Goal: Information Seeking & Learning: Compare options

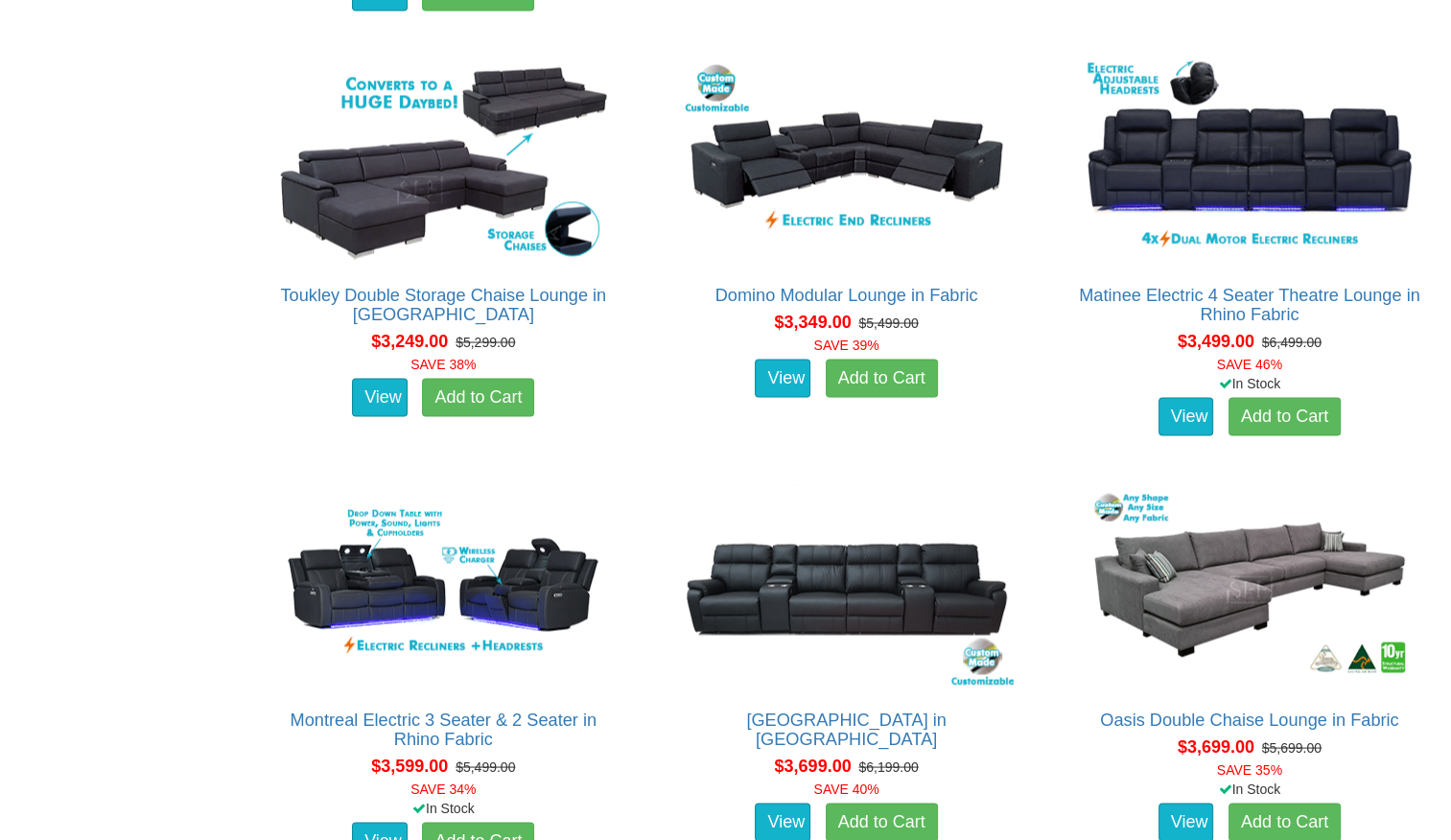
scroll to position [3386, 0]
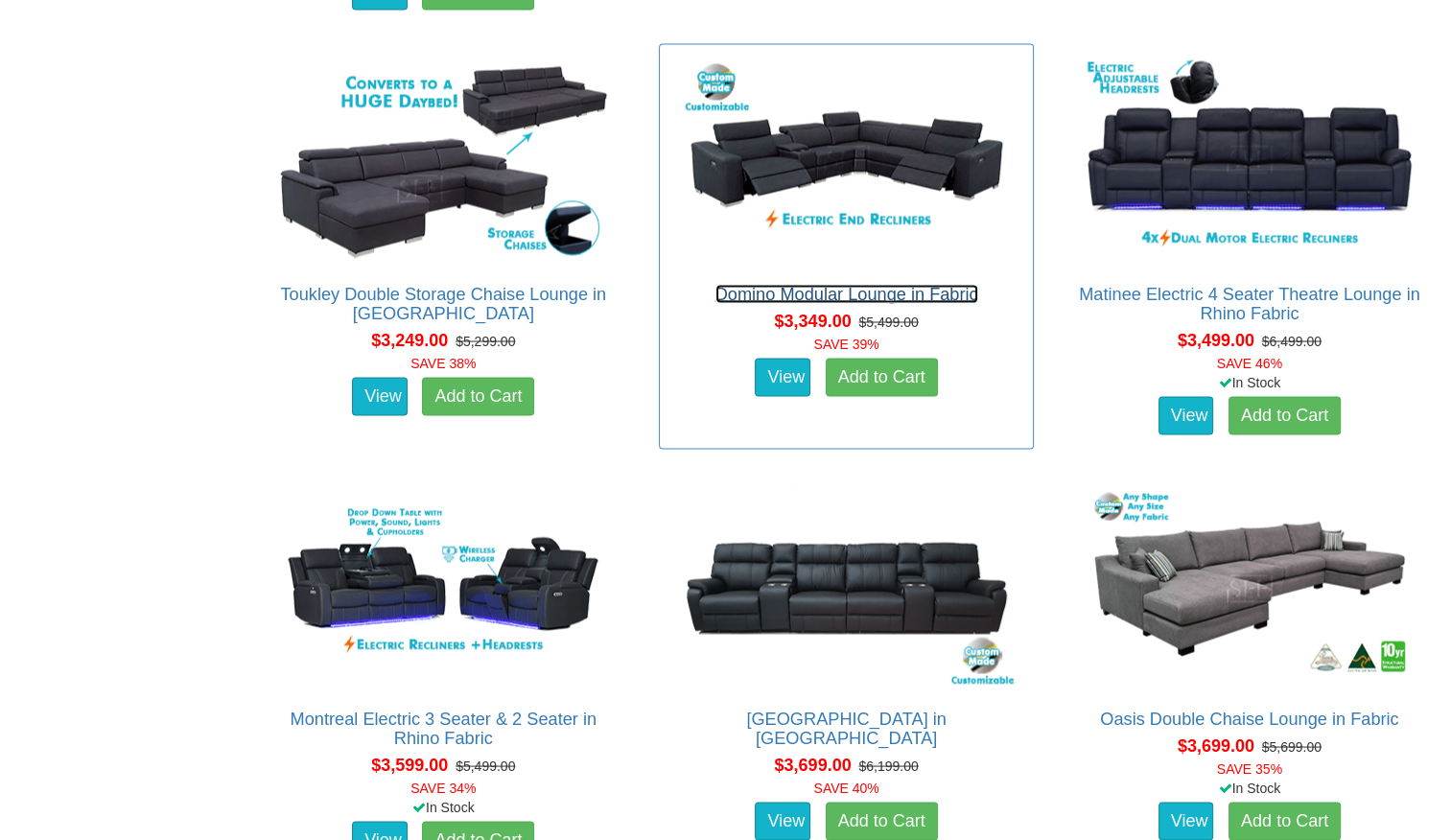
click at [740, 295] on link "Domino Modular Lounge in Fabric" at bounding box center [846, 292] width 263 height 19
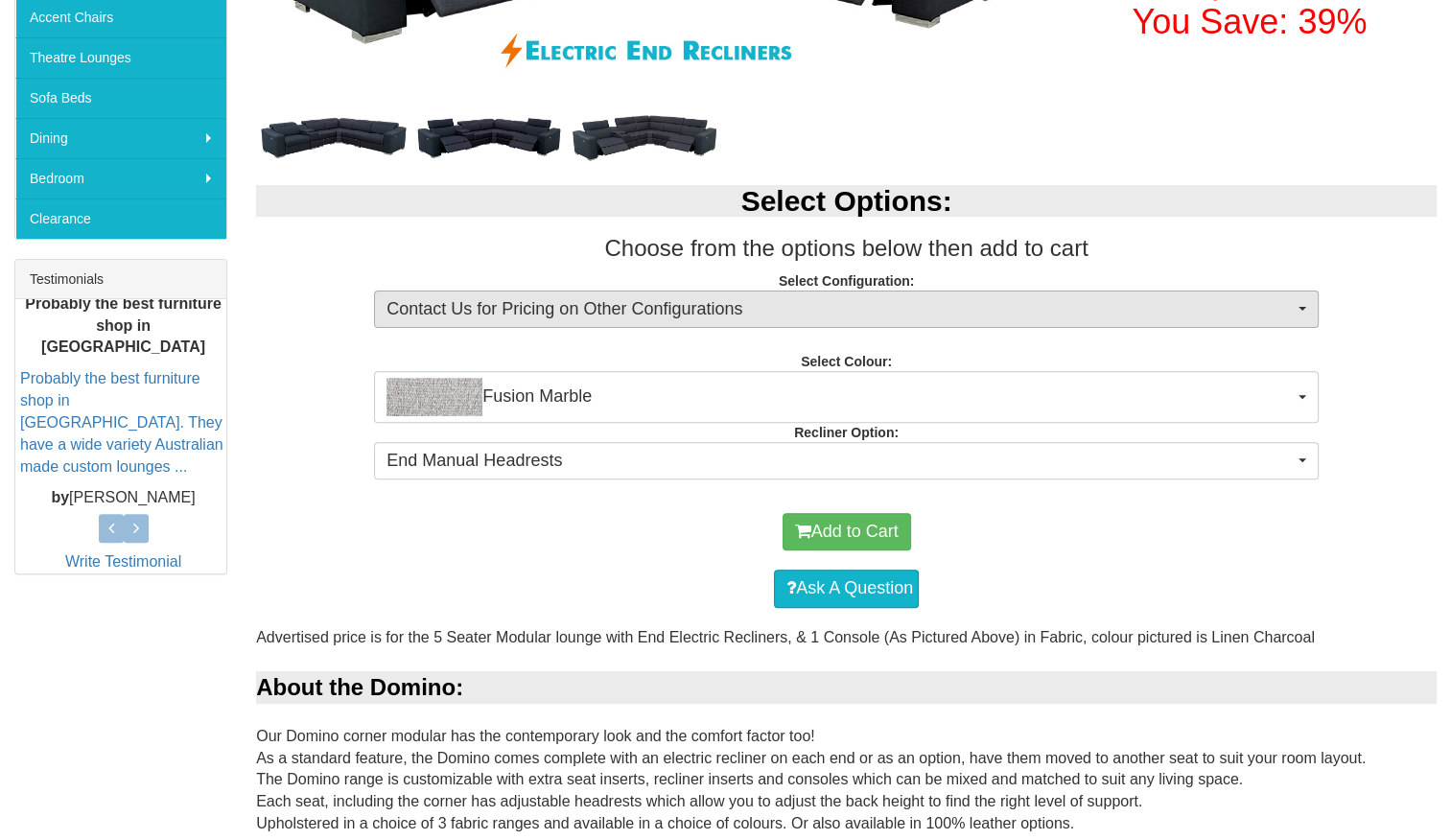
scroll to position [556, 0]
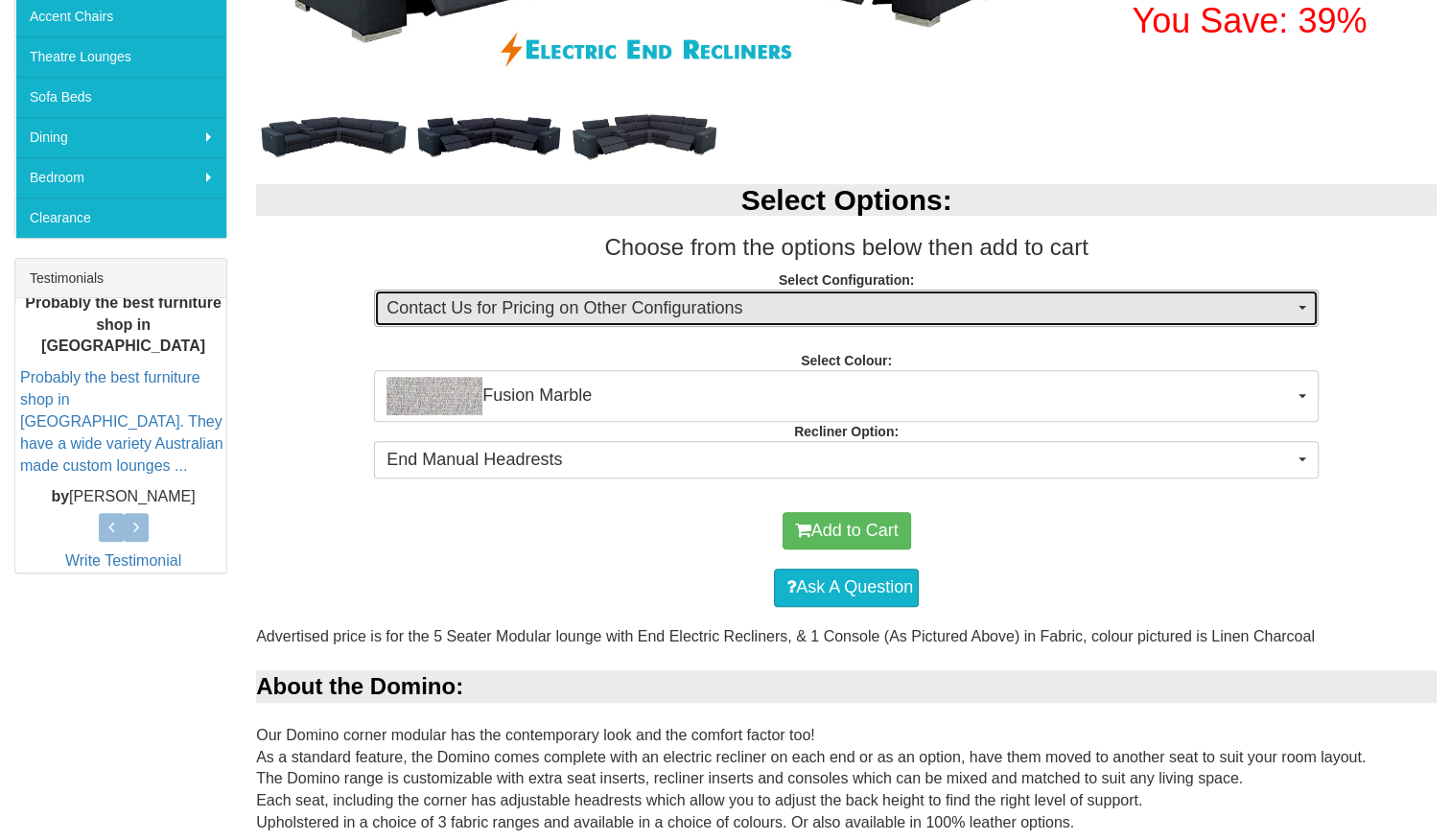
click at [576, 309] on span "Contact Us for Pricing on Other Configurations" at bounding box center [840, 308] width 907 height 25
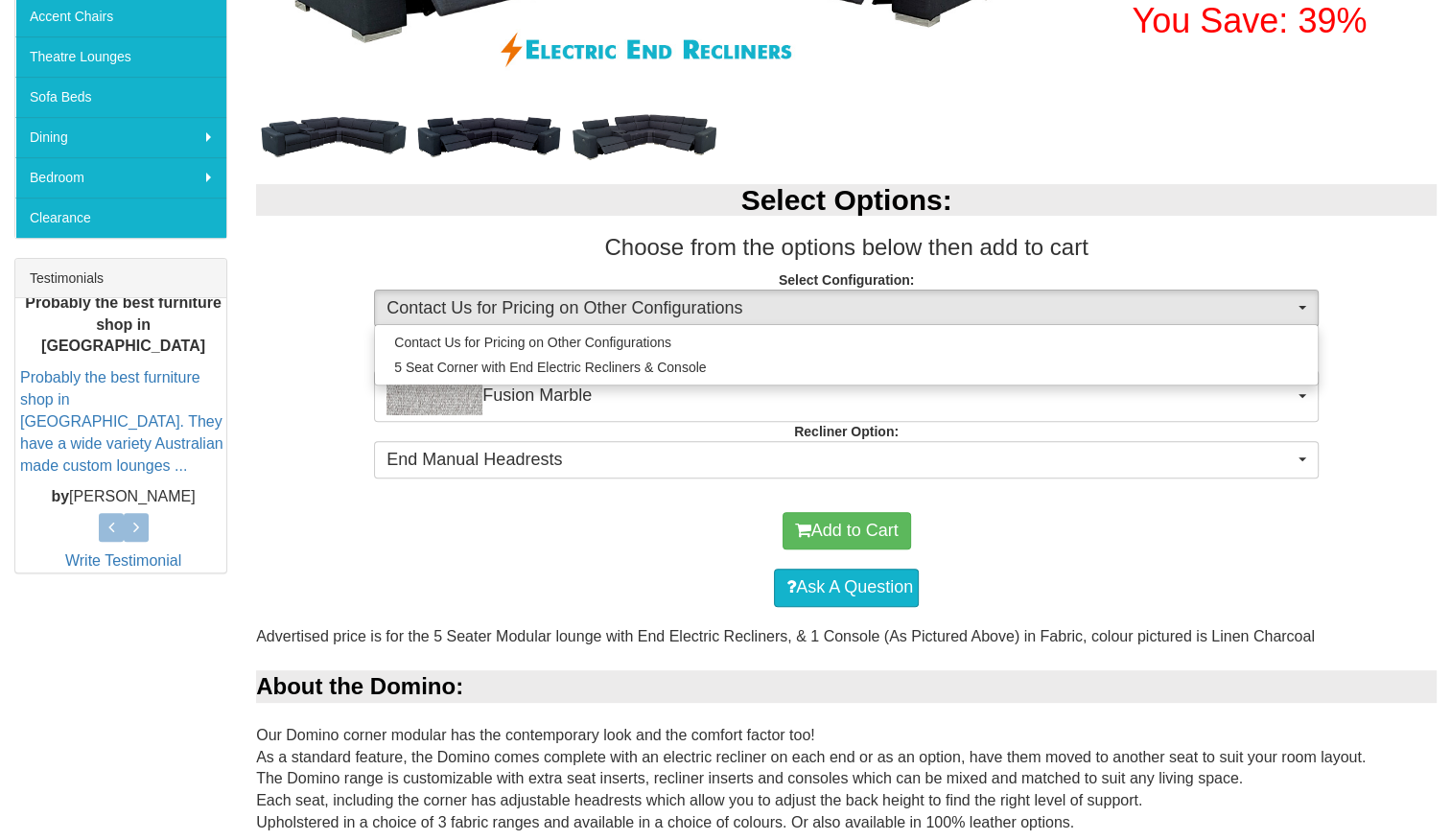
click at [537, 261] on div "Select Options: Choose from the options below then add to cart Select Configura…" at bounding box center [846, 328] width 1209 height 327
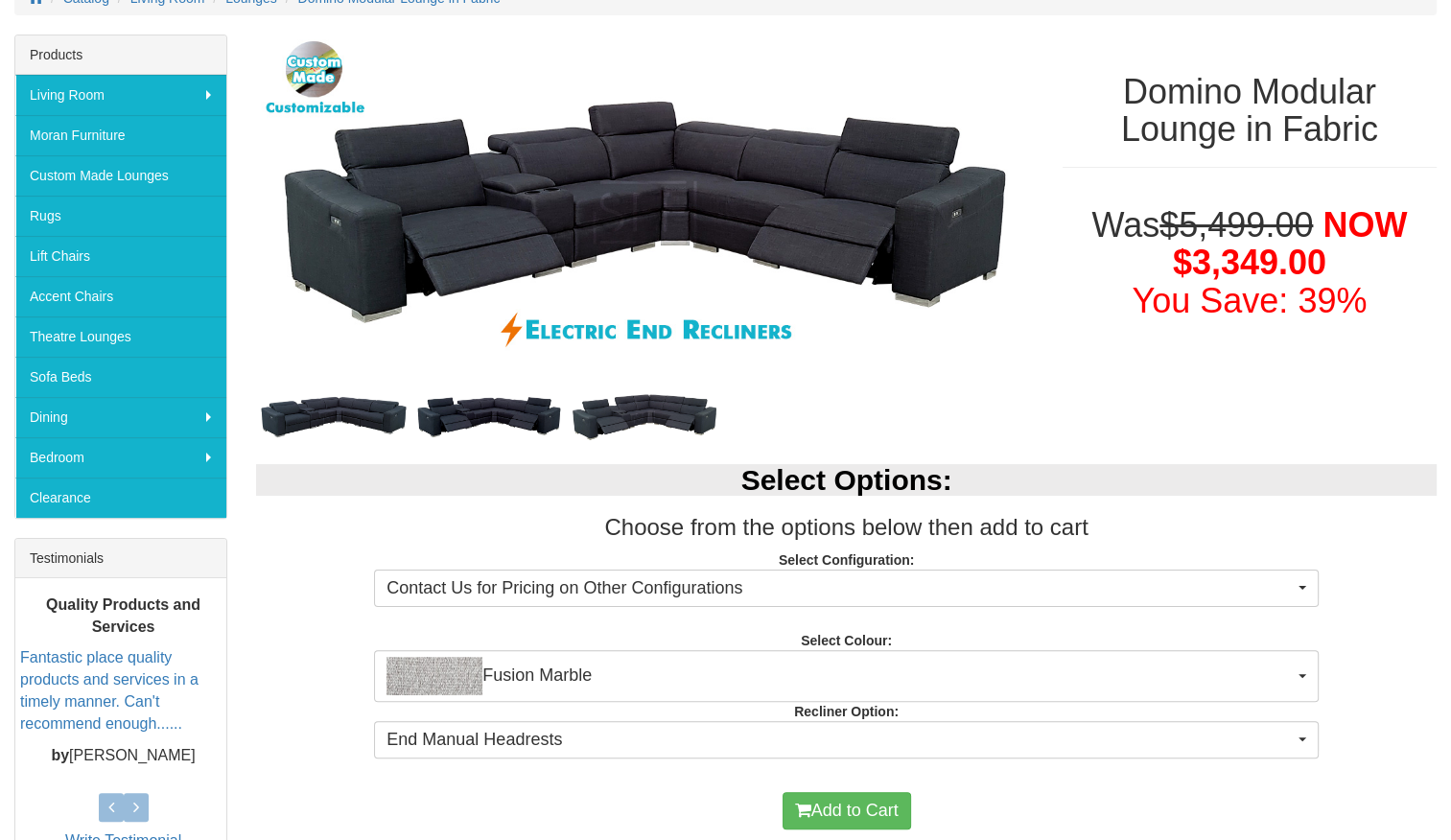
scroll to position [268, 0]
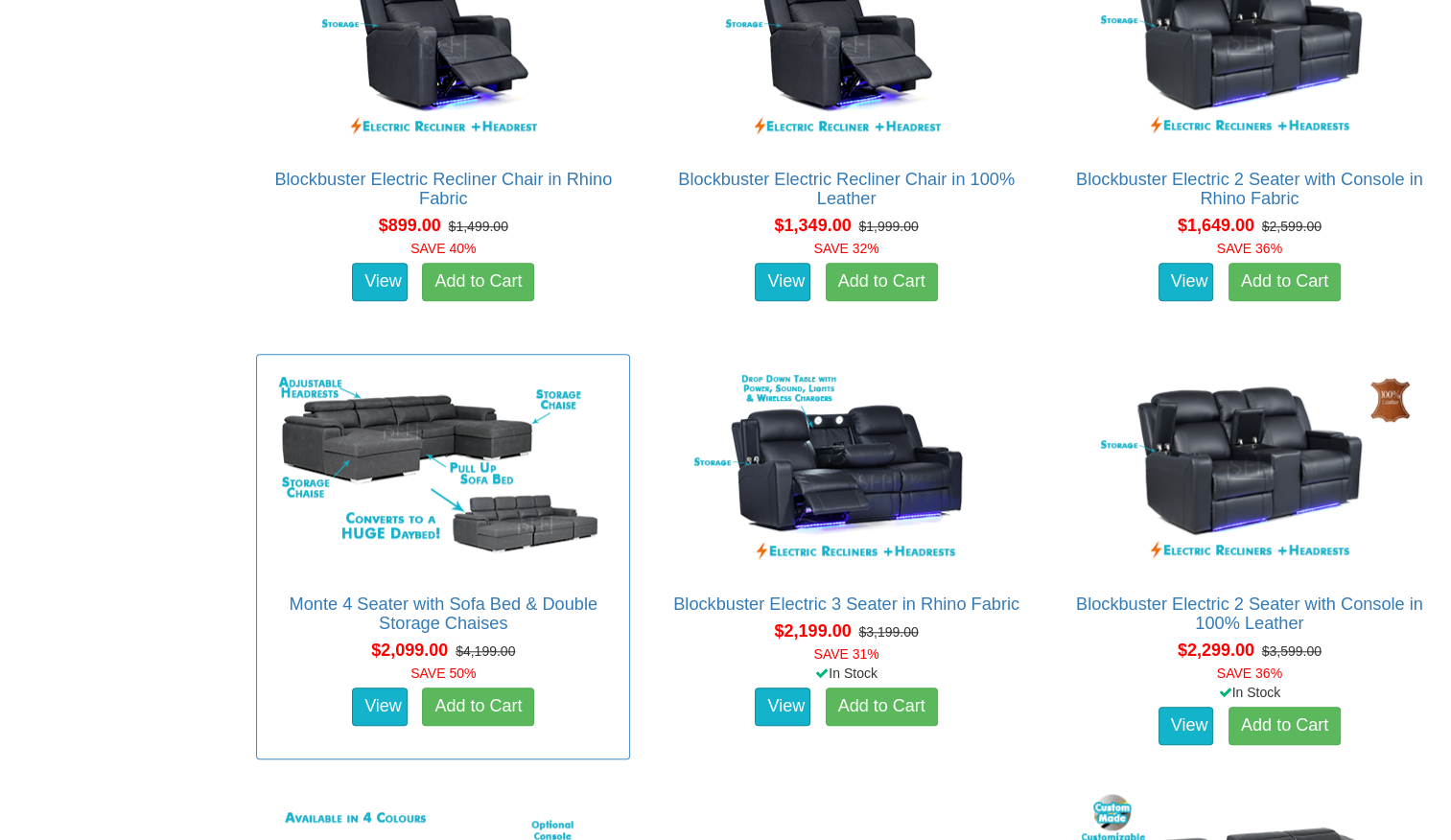
scroll to position [1380, 0]
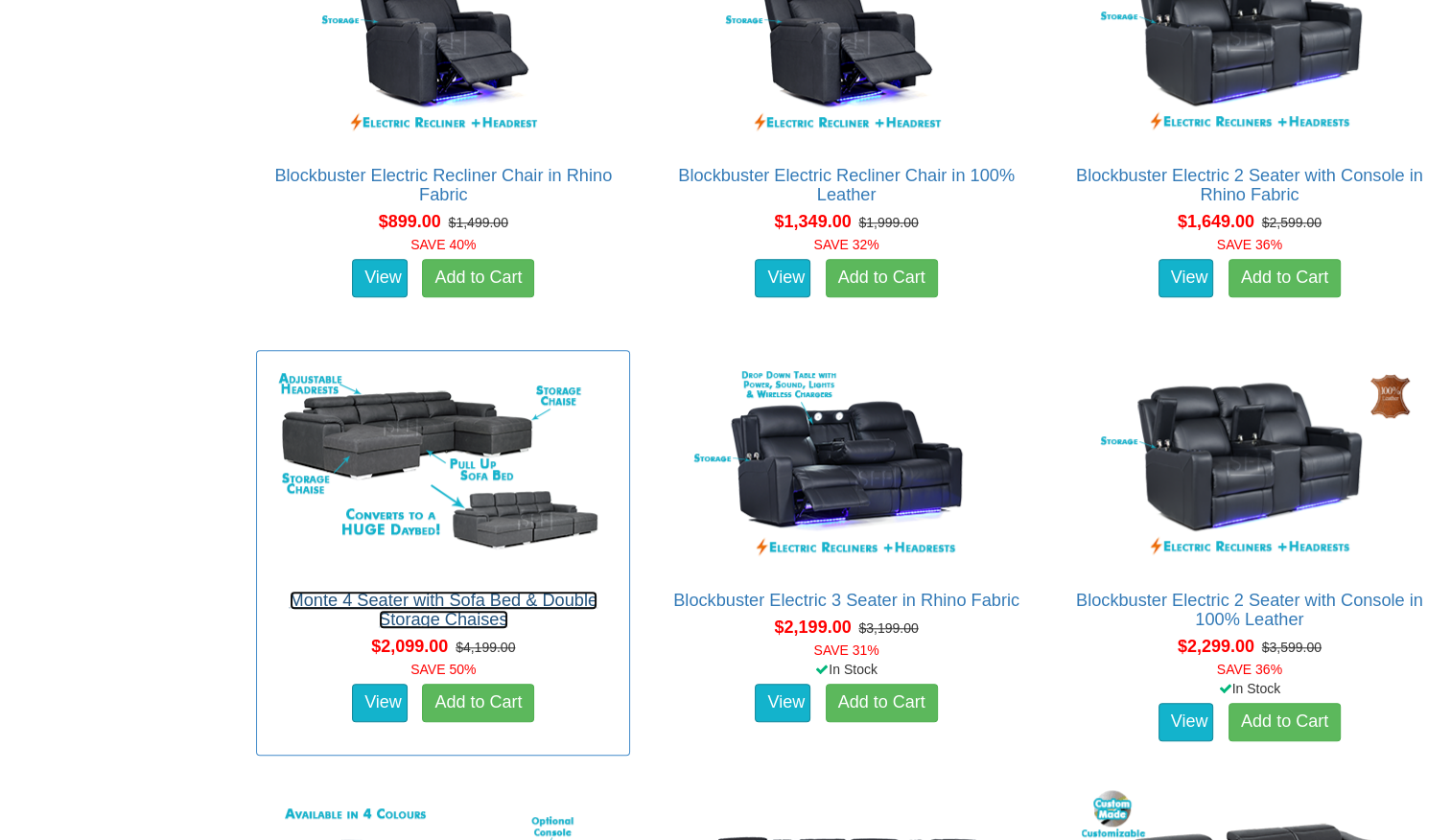
click at [461, 594] on link "Monte 4 Seater with Sofa Bed & Double Storage Chaises" at bounding box center [444, 609] width 308 height 39
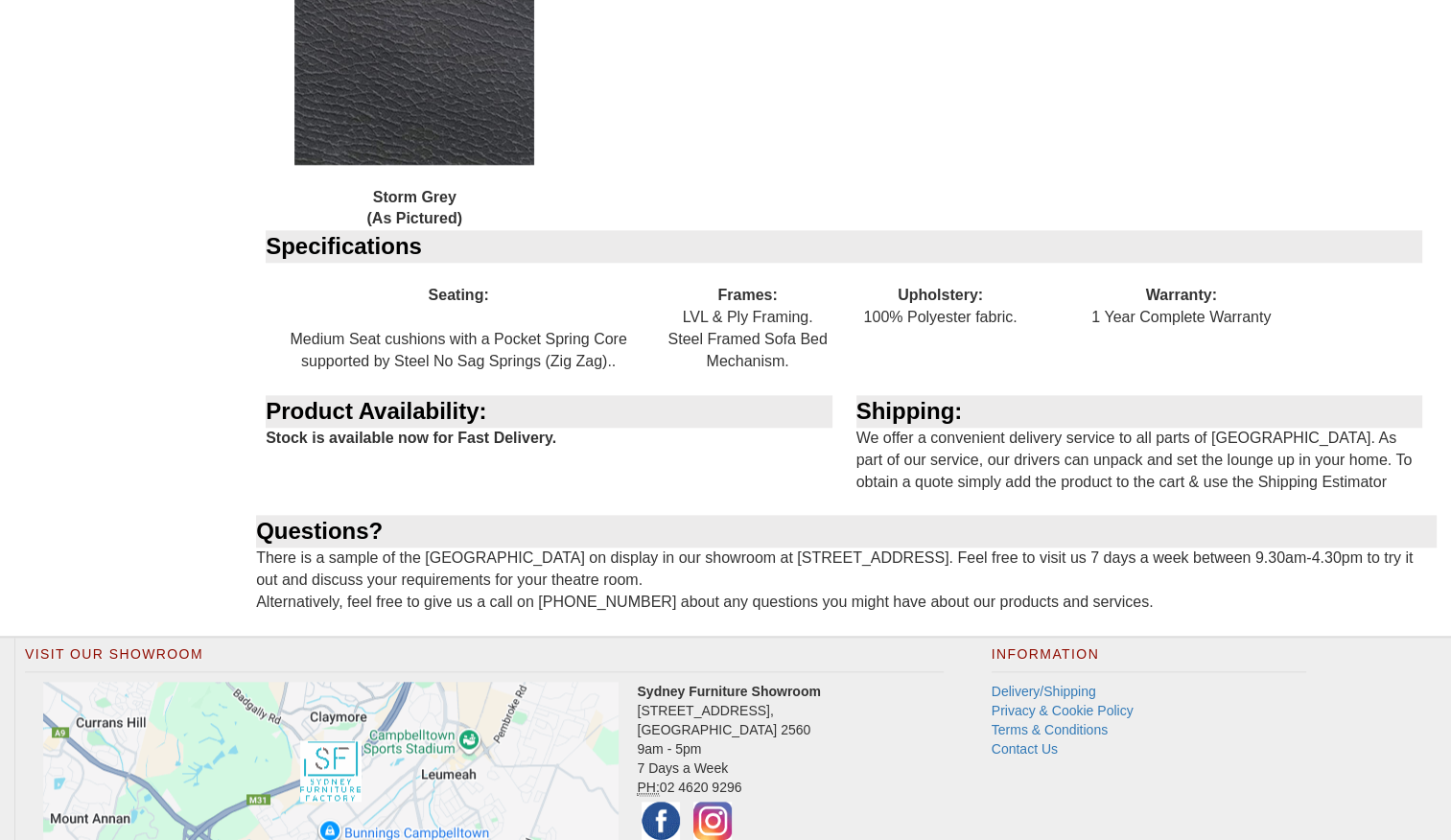
scroll to position [2289, 0]
